Goal: Task Accomplishment & Management: Complete application form

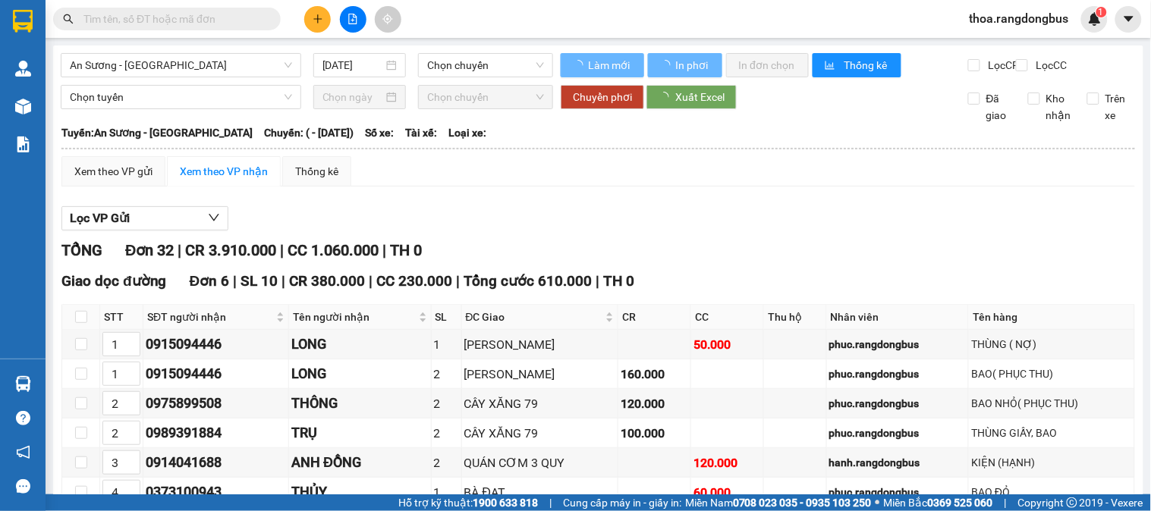
type input "07/03/2023"
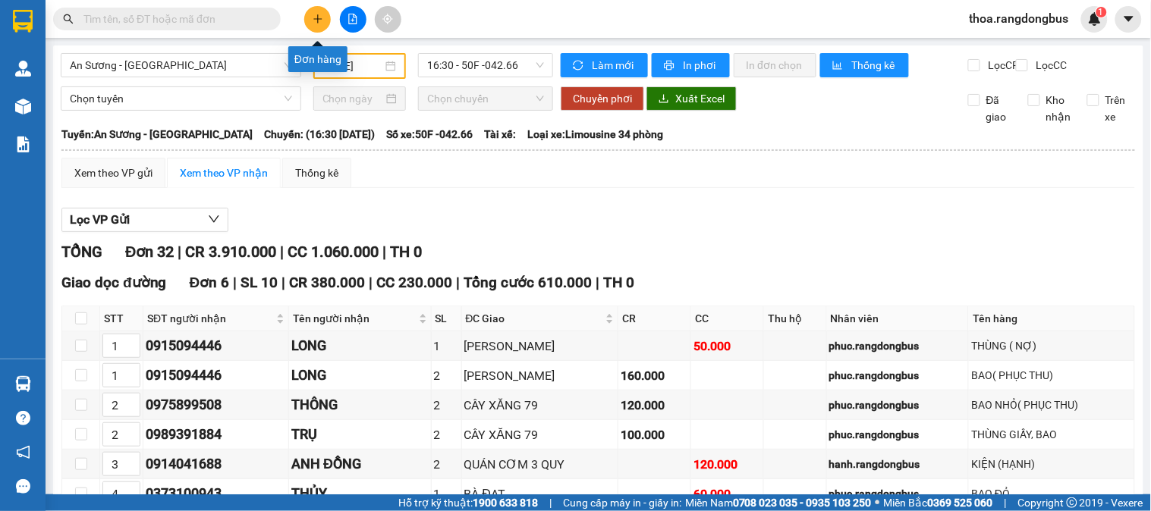
click at [327, 21] on button at bounding box center [317, 19] width 27 height 27
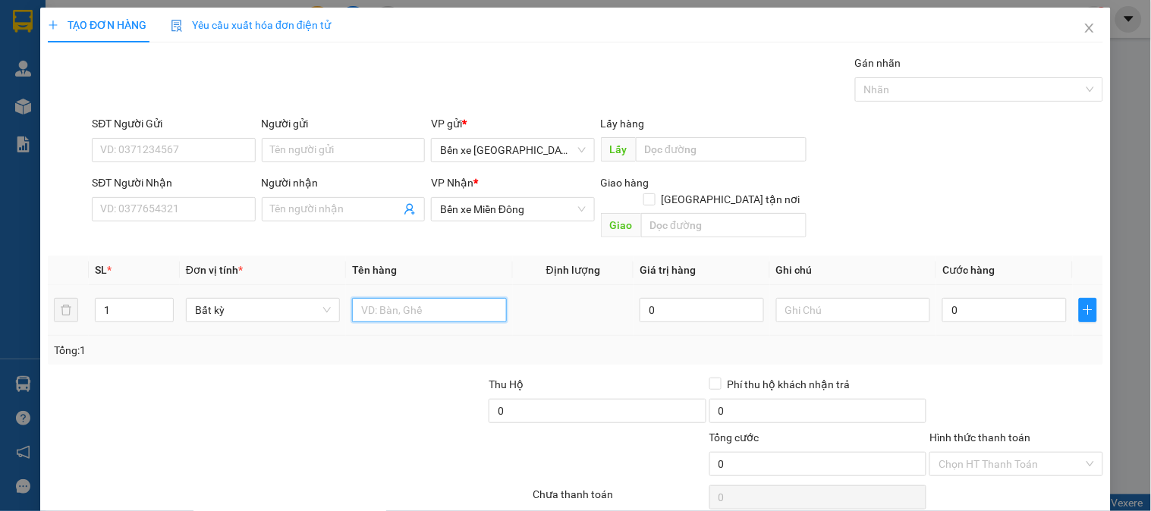
click at [456, 298] on input "text" at bounding box center [429, 310] width 154 height 24
type input "1 XỐP TRẮNG"
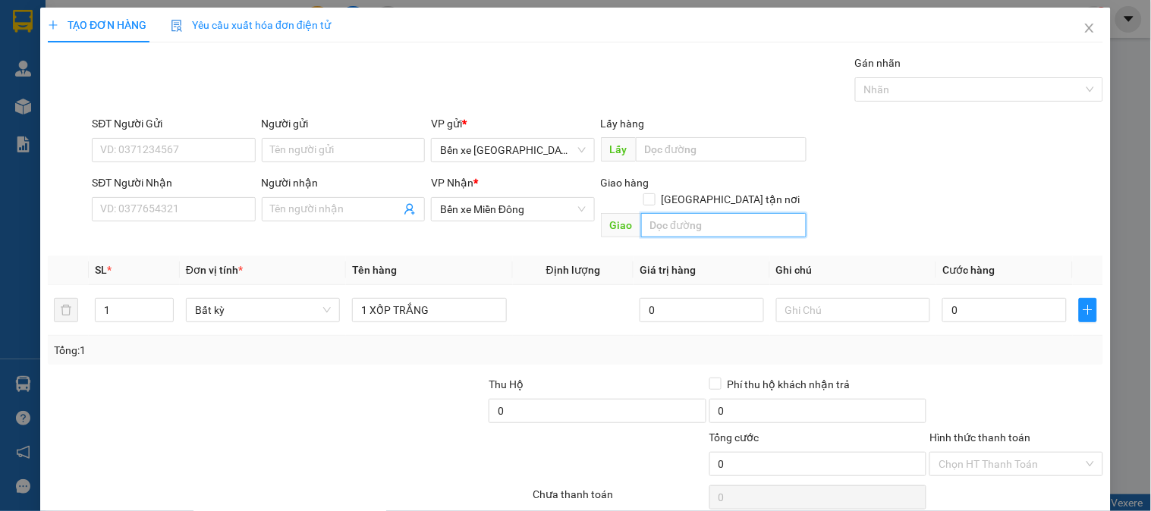
click at [724, 213] on input "text" at bounding box center [723, 225] width 165 height 24
type input "THÀNH CÔNG"
click at [654, 193] on input "[GEOGRAPHIC_DATA] tận nơi" at bounding box center [648, 198] width 11 height 11
checkbox input "true"
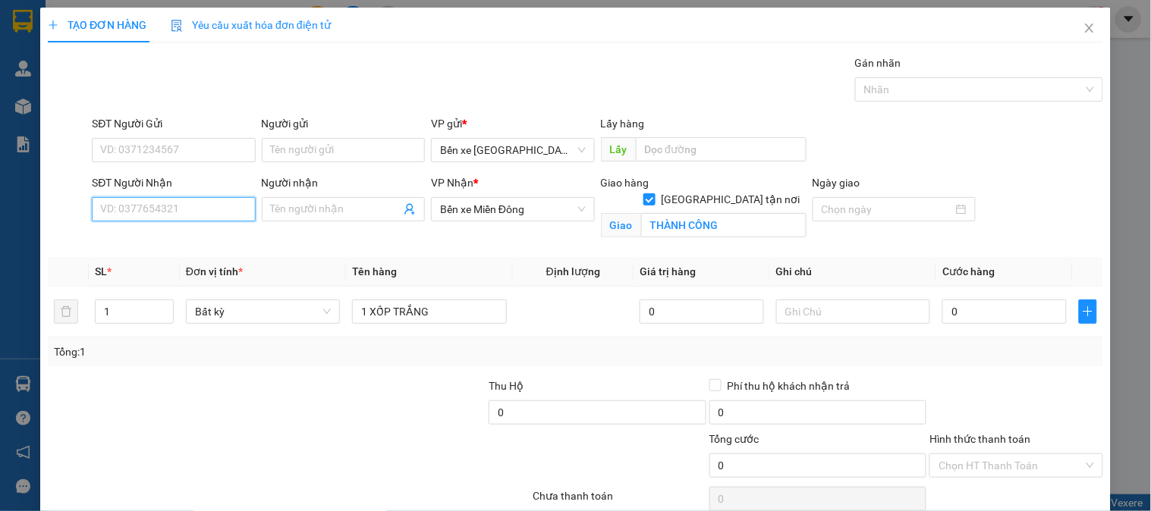
click at [111, 213] on input "SĐT Người Nhận" at bounding box center [173, 209] width 163 height 24
type input "098479185"
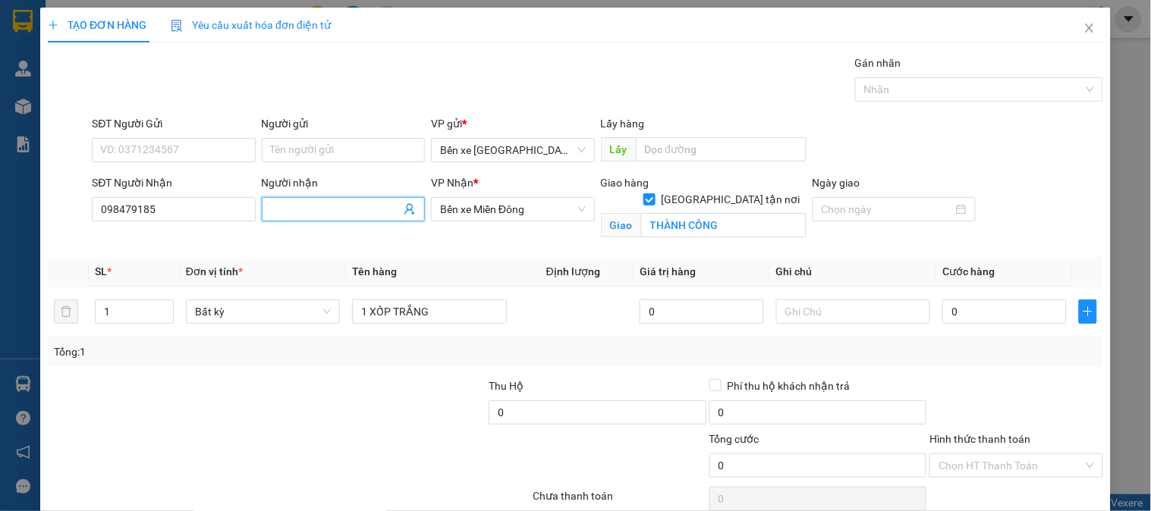
click at [319, 206] on input "Người nhận" at bounding box center [336, 209] width 130 height 17
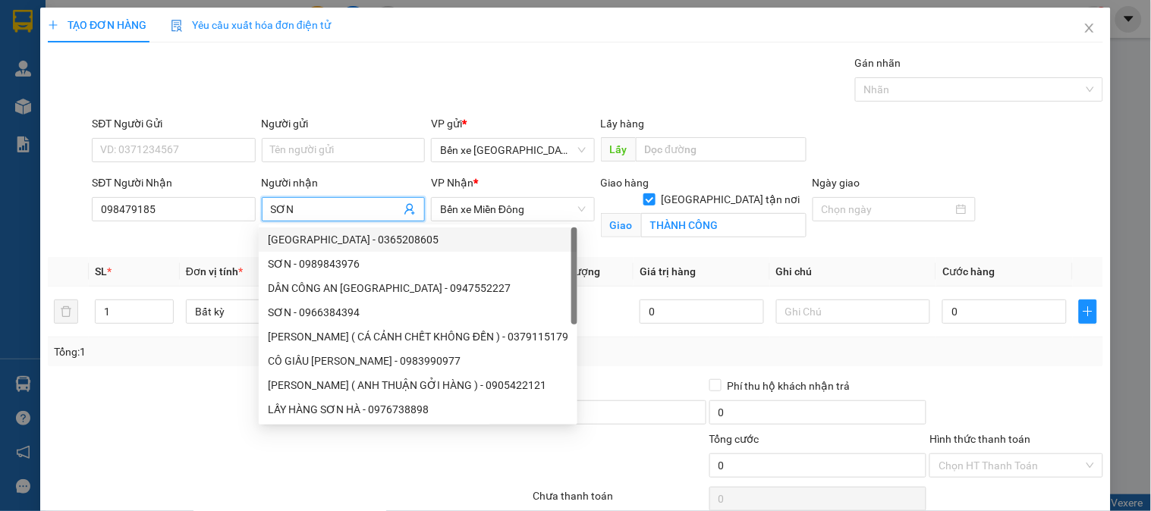
scroll to position [68, 0]
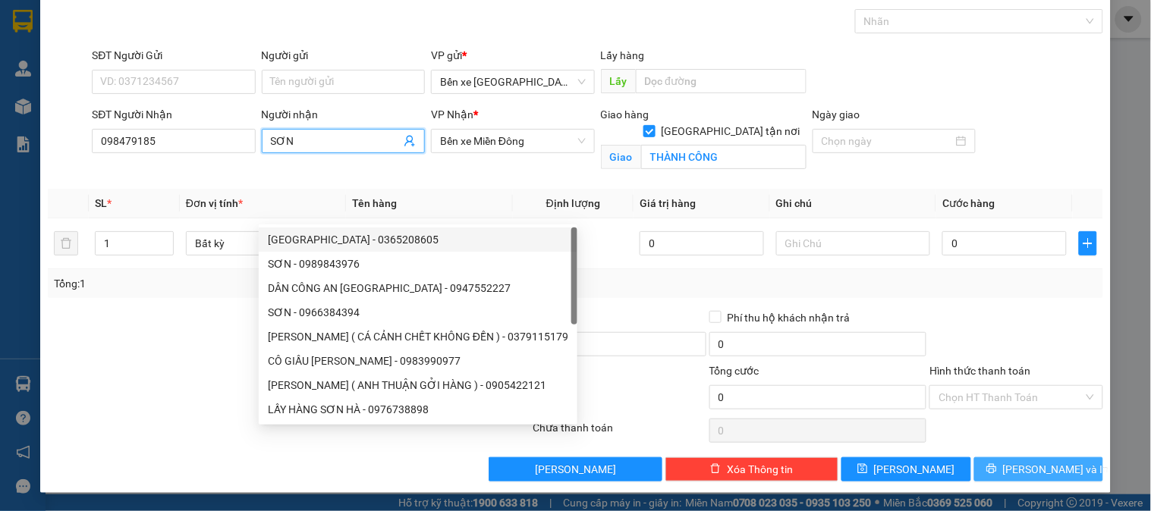
type input "SƠN"
click at [1000, 463] on button "[PERSON_NAME] và In" at bounding box center [1038, 469] width 129 height 24
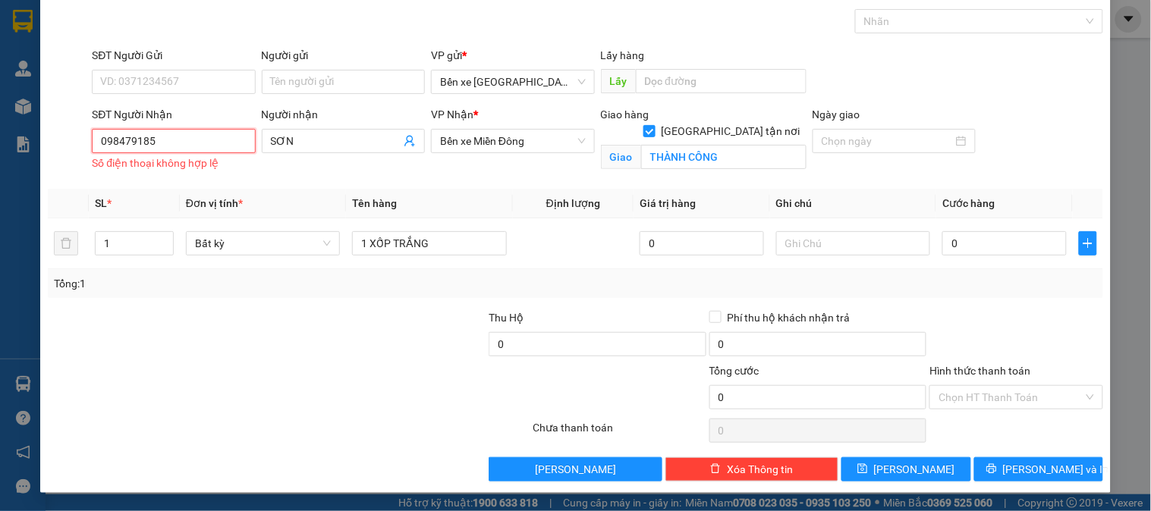
click at [109, 139] on input "098479185" at bounding box center [173, 141] width 163 height 24
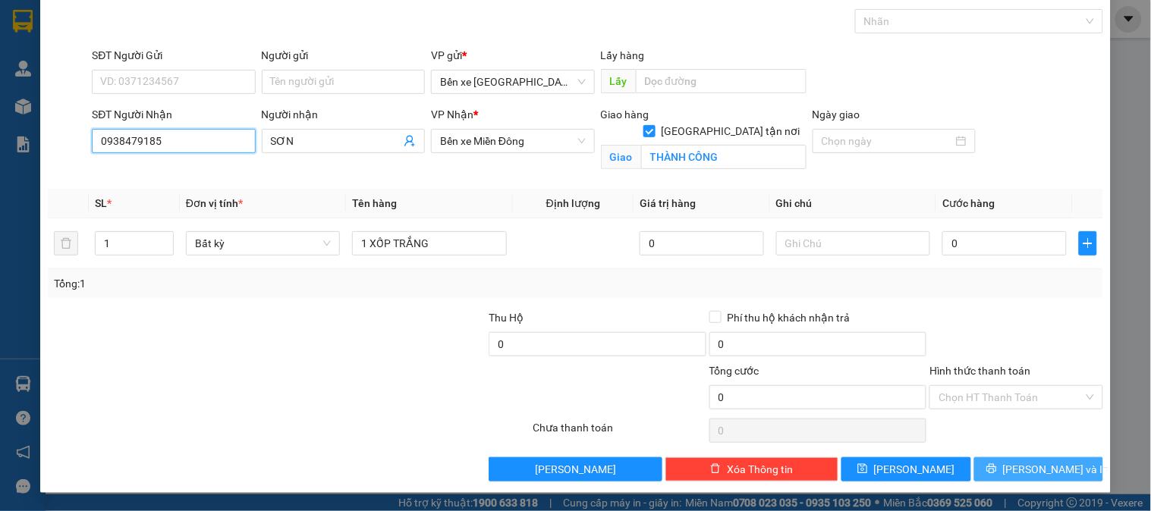
type input "0938479185"
click at [1063, 464] on button "[PERSON_NAME] và In" at bounding box center [1038, 469] width 129 height 24
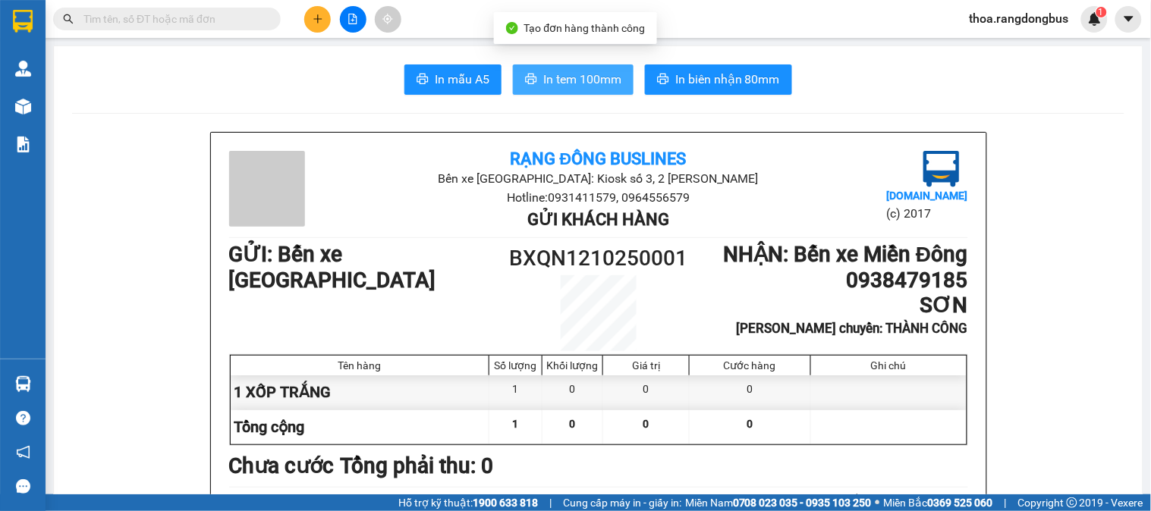
click at [562, 74] on span "In tem 100mm" at bounding box center [582, 79] width 78 height 19
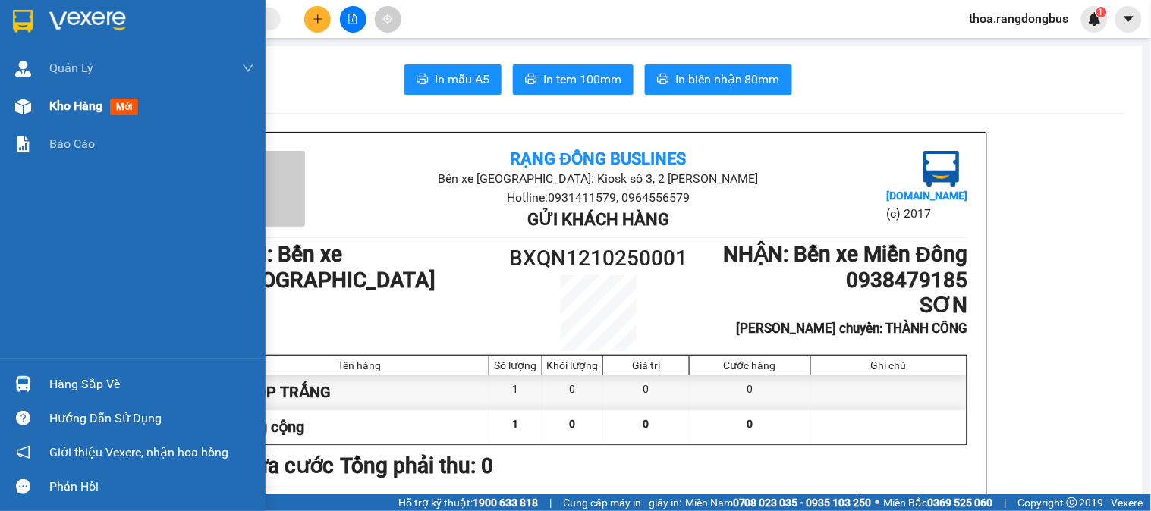
click at [118, 111] on span "mới" at bounding box center [124, 107] width 28 height 17
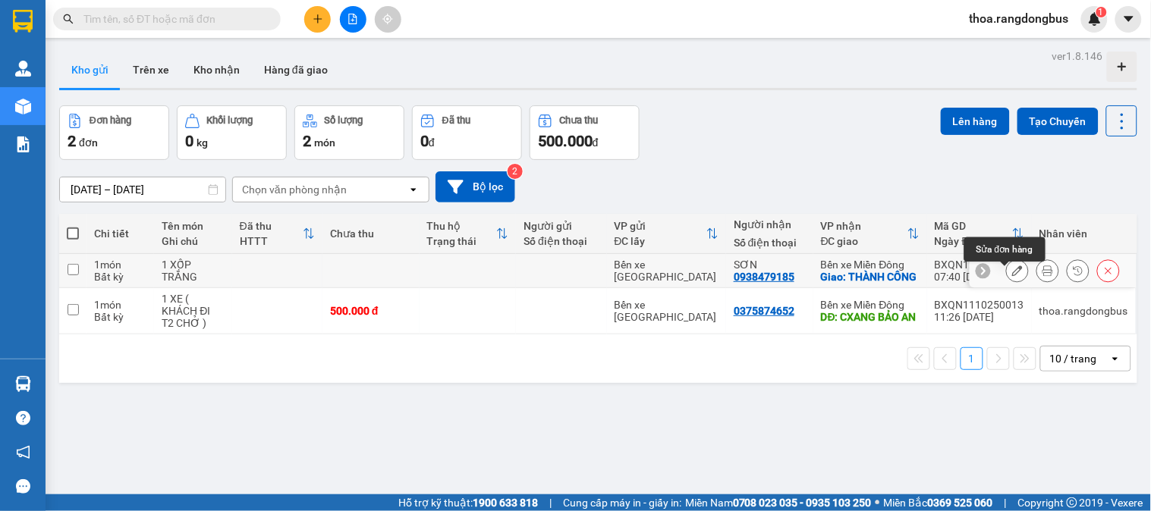
click at [1012, 276] on icon at bounding box center [1017, 270] width 11 height 11
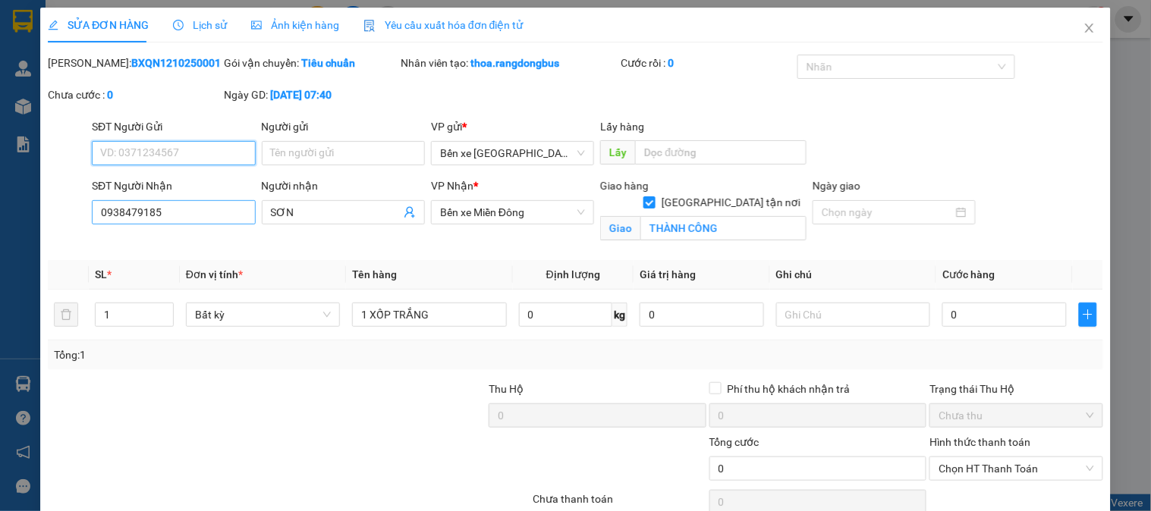
type input "0938479185"
type input "SƠN"
checkbox input "true"
type input "THÀNH CÔNG"
type input "0"
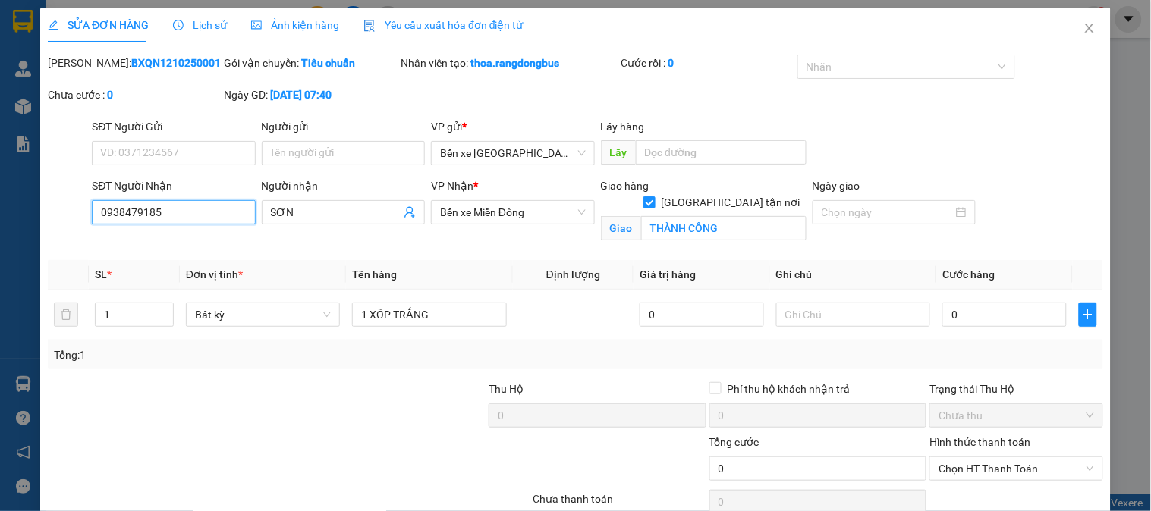
click at [133, 209] on input "0938479185" at bounding box center [173, 212] width 163 height 24
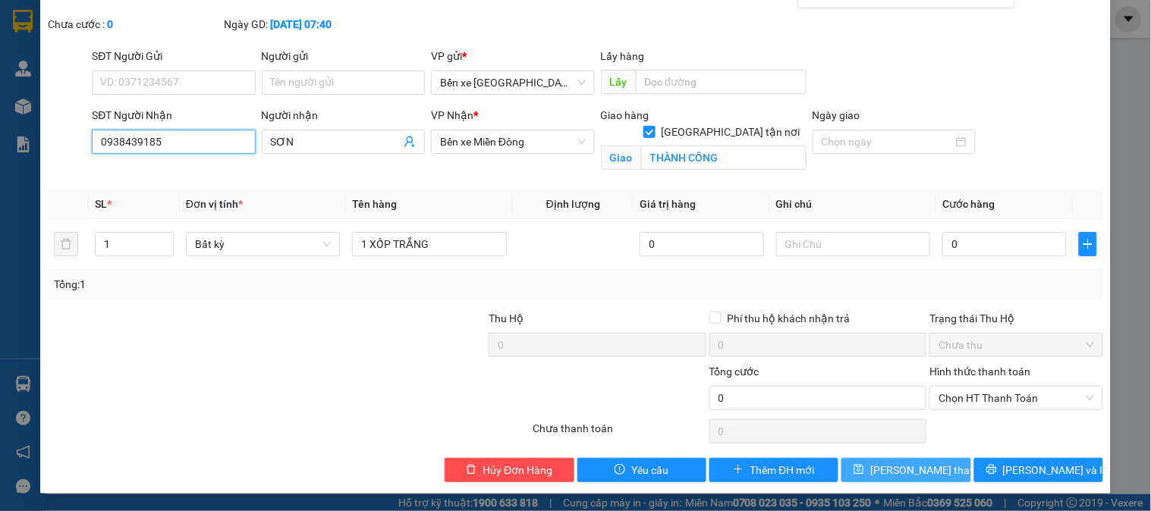
type input "0938439185"
click at [906, 468] on span "[PERSON_NAME] thay đổi" at bounding box center [930, 470] width 121 height 17
